Goal: Find specific page/section: Find specific page/section

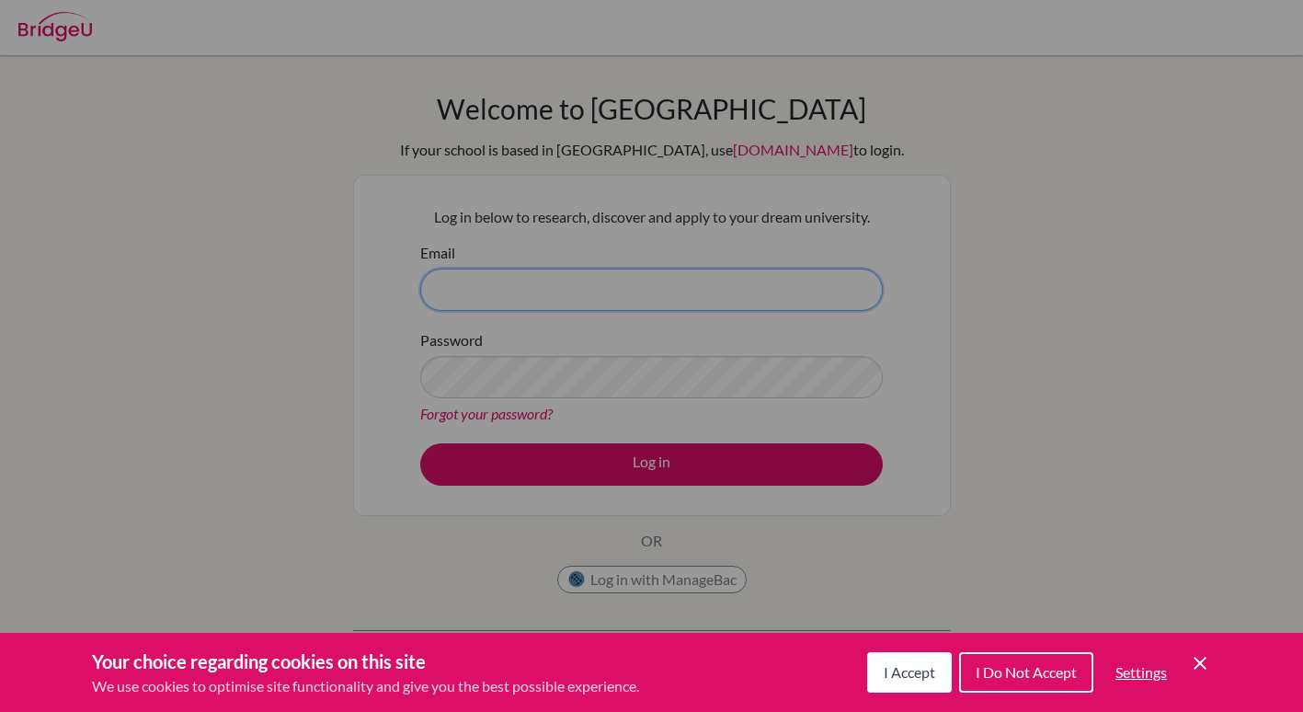
type input "[EMAIL_ADDRESS][DOMAIN_NAME]"
click at [683, 464] on div "Cookie Preferences" at bounding box center [651, 356] width 1303 height 712
click at [895, 678] on span "I Accept" at bounding box center [908, 671] width 51 height 17
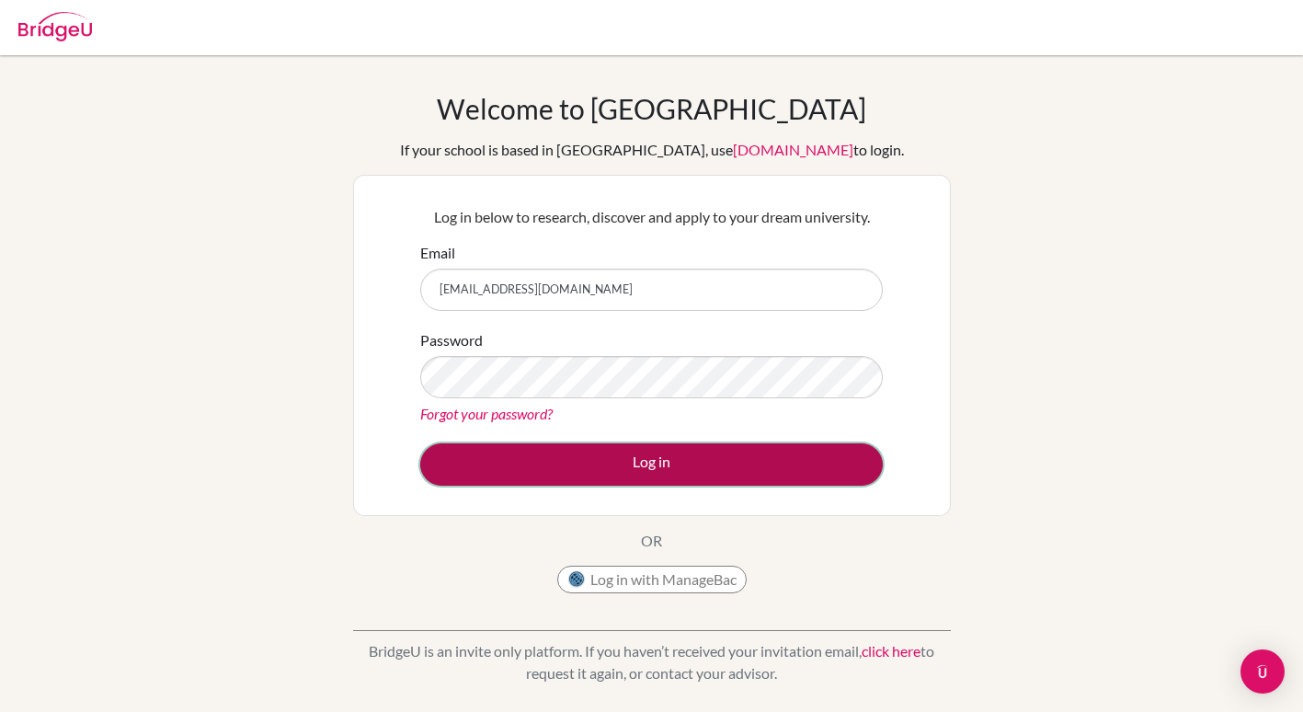
click at [624, 463] on button "Log in" at bounding box center [651, 464] width 462 height 42
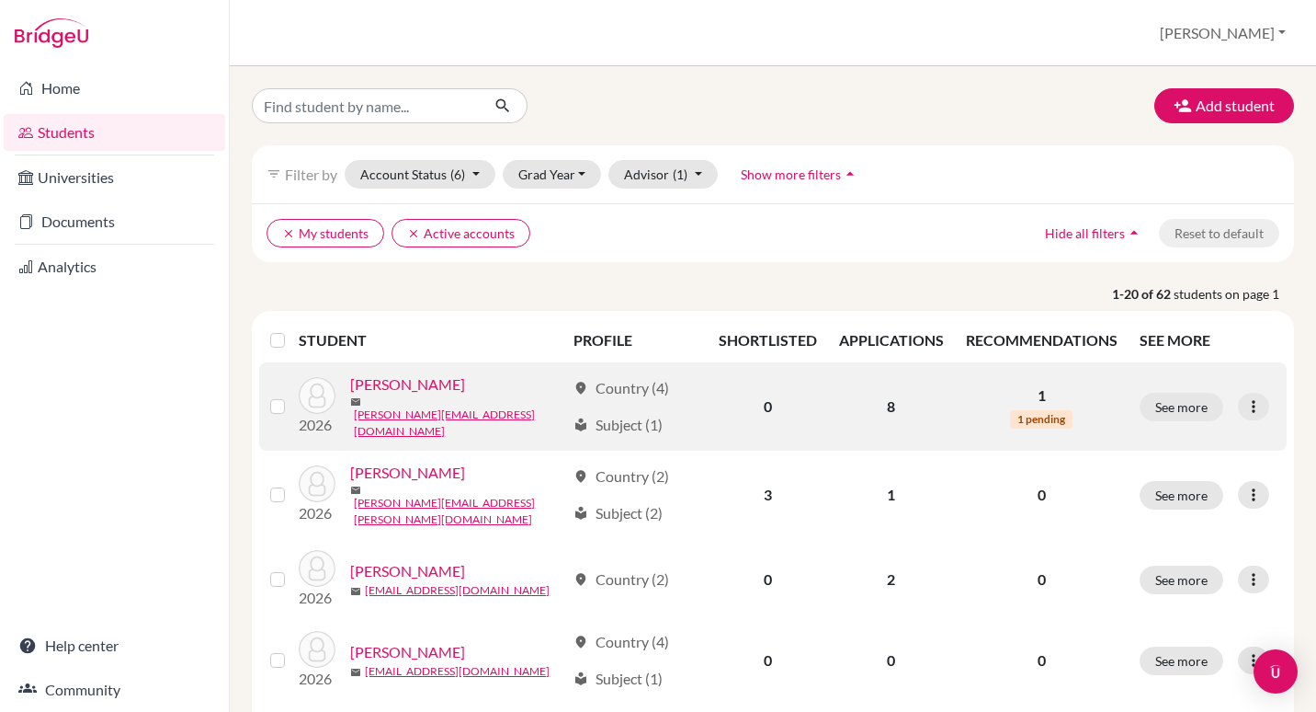
click at [405, 395] on link "[PERSON_NAME]" at bounding box center [407, 384] width 115 height 22
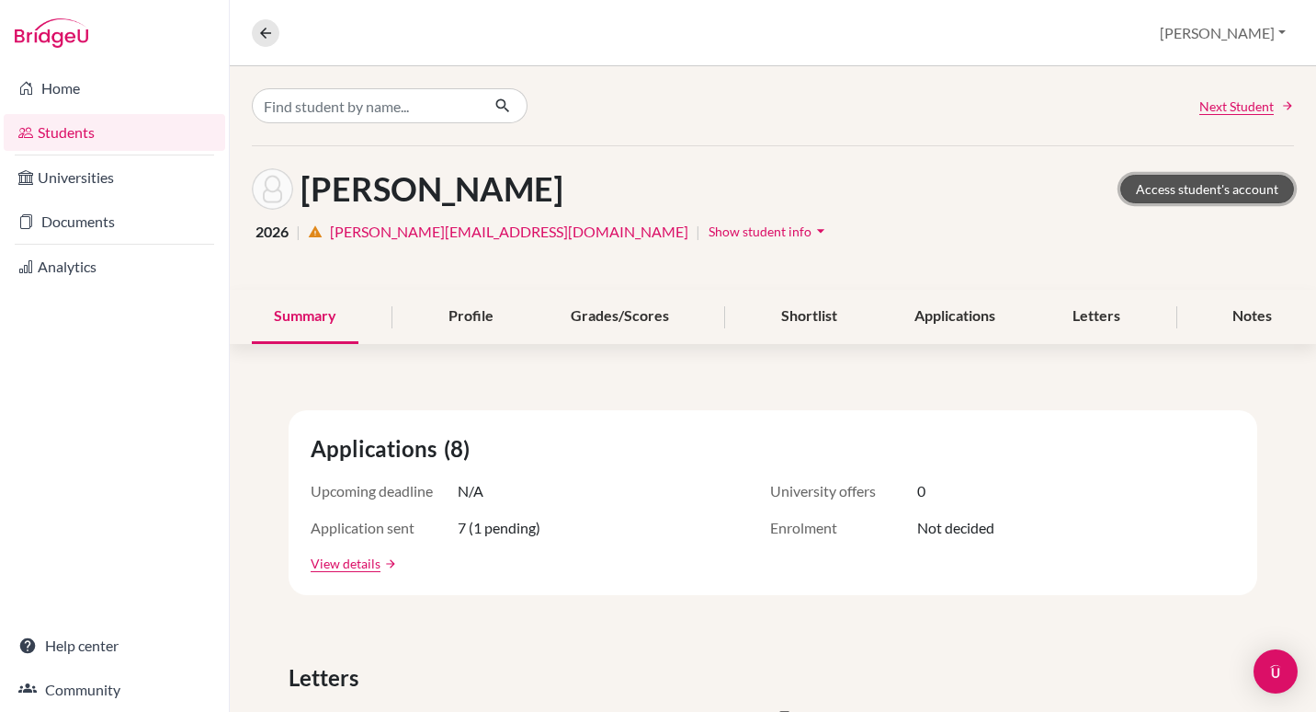
click at [1209, 190] on link "Access student's account" at bounding box center [1208, 189] width 174 height 28
